Goal: Navigation & Orientation: Go to known website

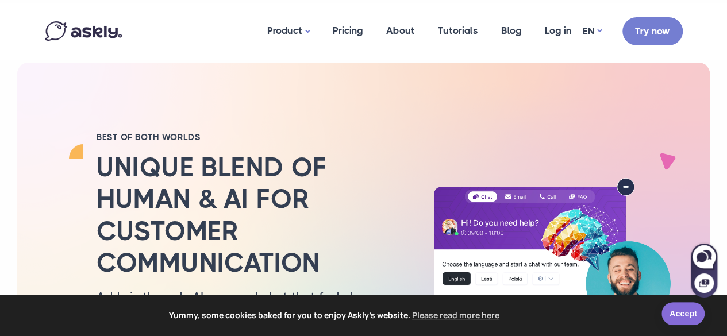
click at [676, 308] on link "Accept" at bounding box center [683, 313] width 43 height 23
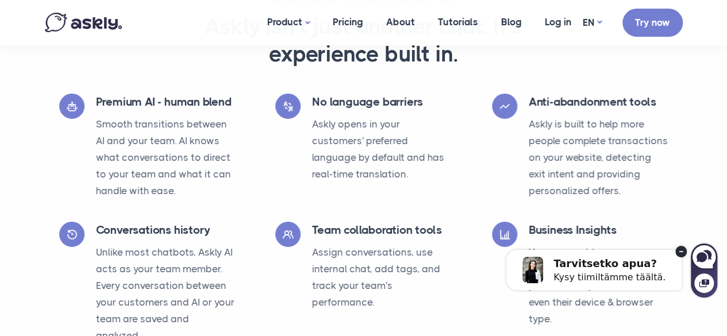
scroll to position [2127, 0]
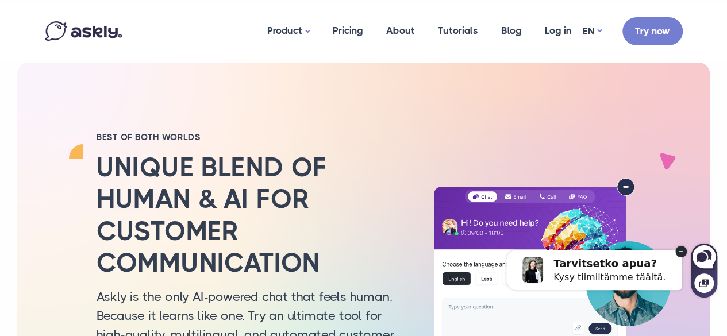
click at [92, 36] on img at bounding box center [83, 31] width 77 height 20
